Goal: Task Accomplishment & Management: Manage account settings

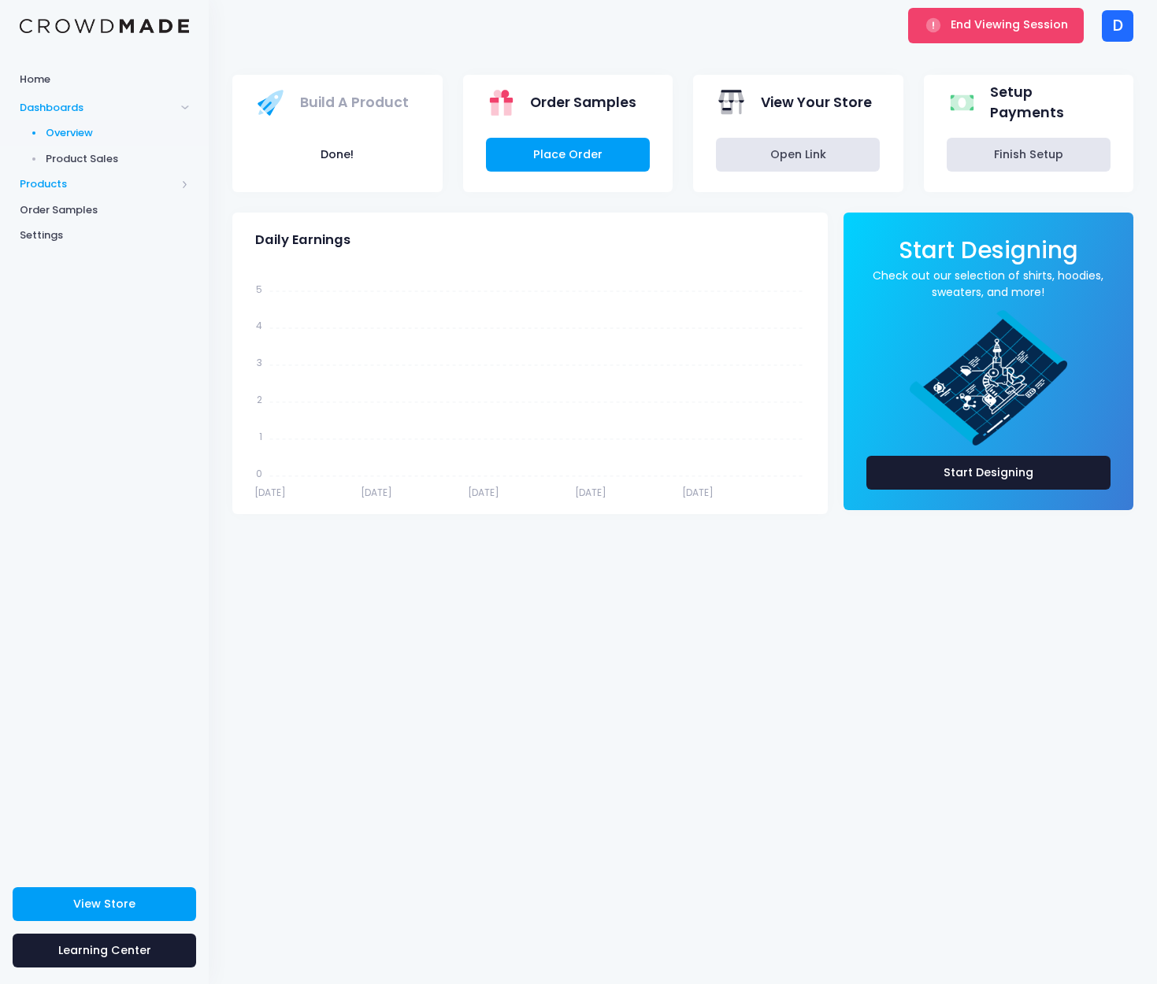
click at [81, 181] on span "Products" at bounding box center [98, 184] width 156 height 16
click at [85, 183] on span "Product Editor" at bounding box center [118, 184] width 144 height 16
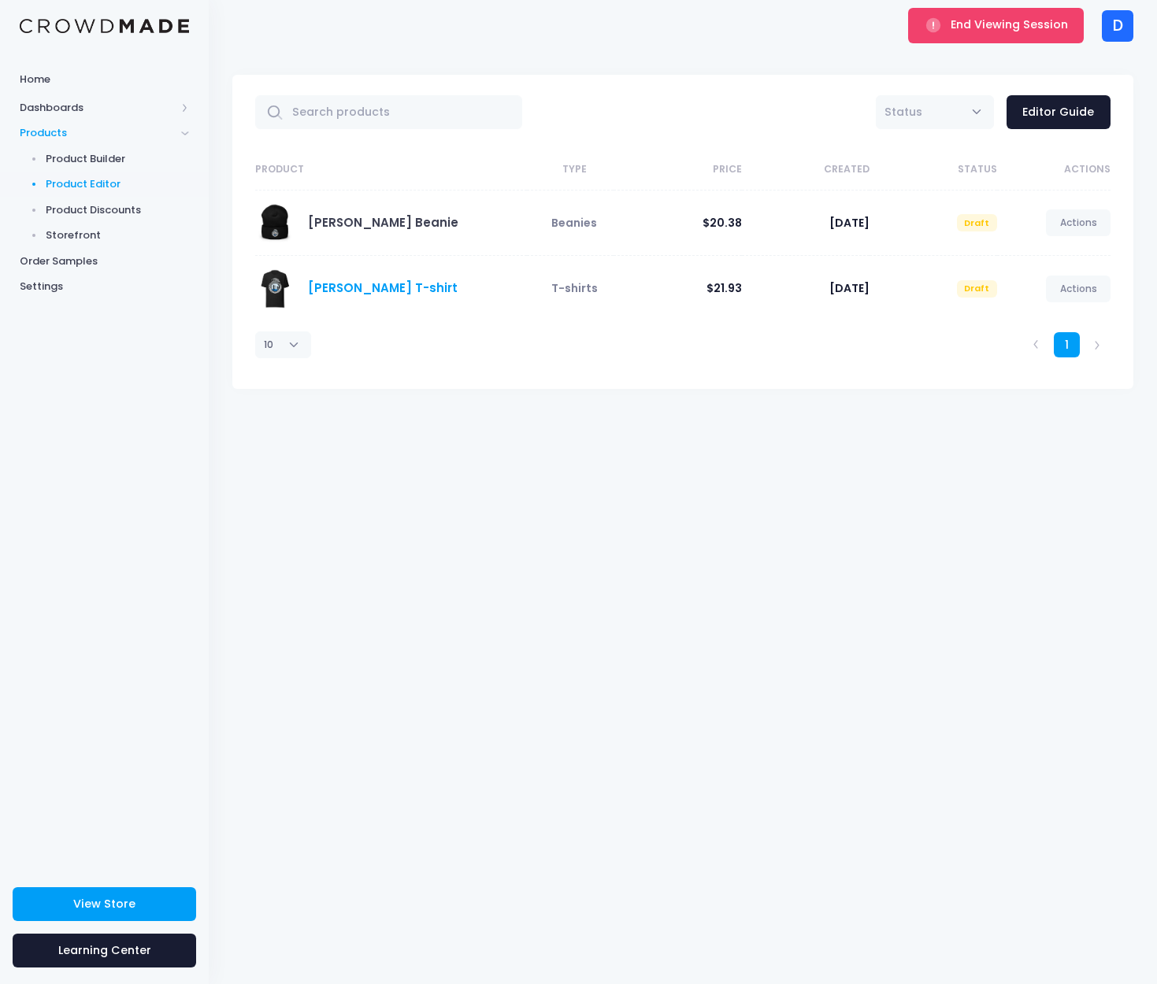
click at [356, 285] on link "[PERSON_NAME] T-shirt" at bounding box center [383, 288] width 150 height 17
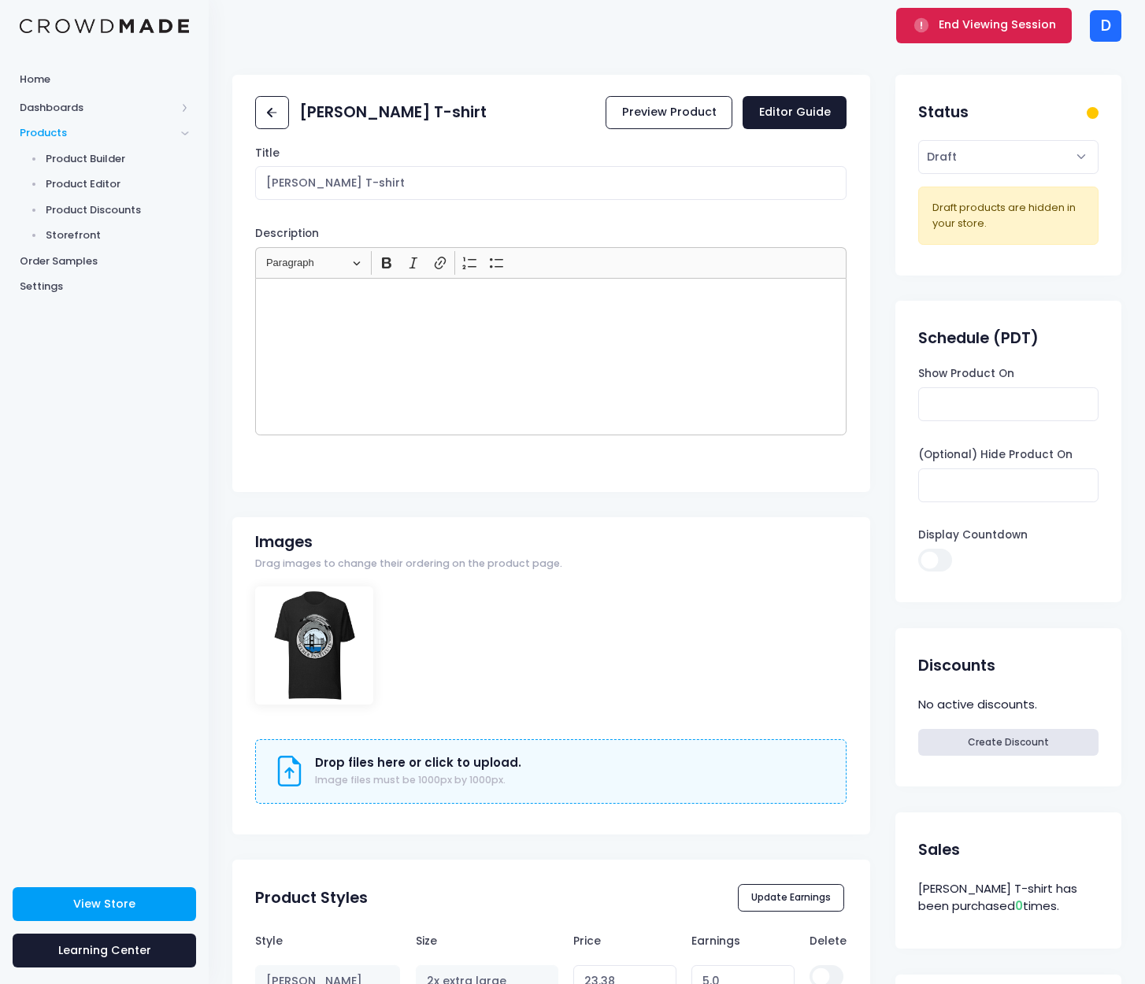
click at [975, 20] on span "End Viewing Session" at bounding box center [997, 25] width 117 height 16
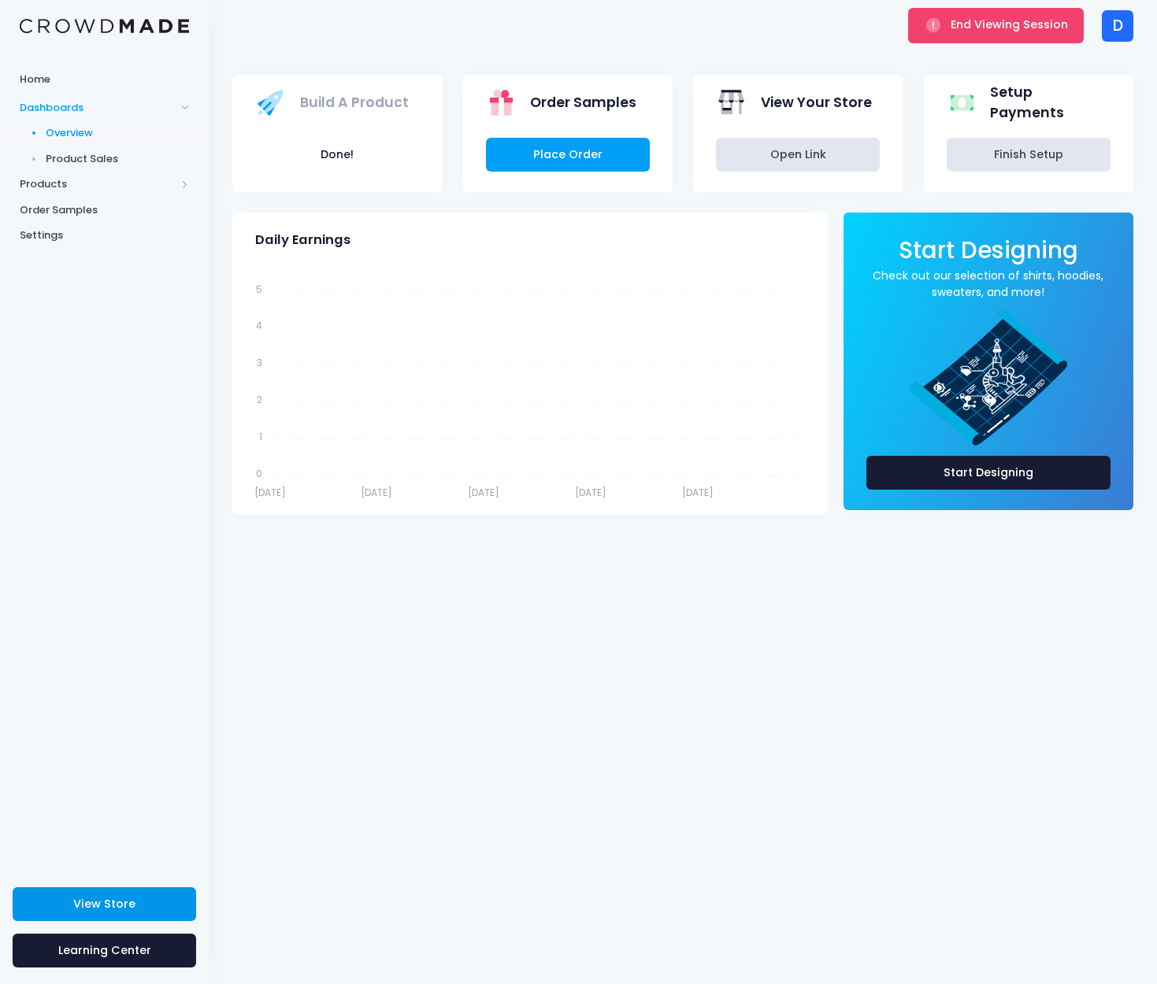
click at [98, 902] on span "View Store" at bounding box center [104, 904] width 62 height 16
click at [1028, 28] on span "End Viewing Session" at bounding box center [1008, 25] width 117 height 16
